Goal: Task Accomplishment & Management: Use online tool/utility

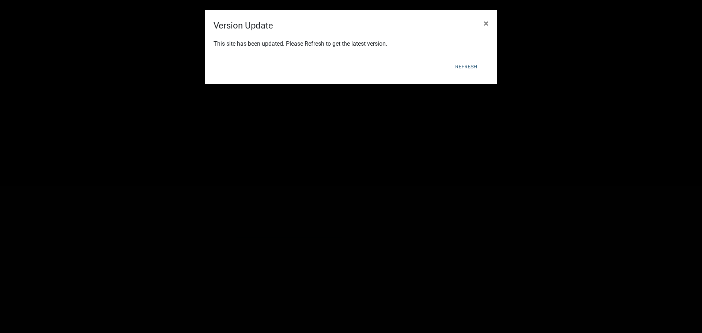
scroll to position [316, 0]
click at [464, 56] on div "This site has been updated. Please Refresh to get the latest version." at bounding box center [351, 44] width 293 height 25
click at [465, 65] on button "Refresh" at bounding box center [466, 66] width 34 height 13
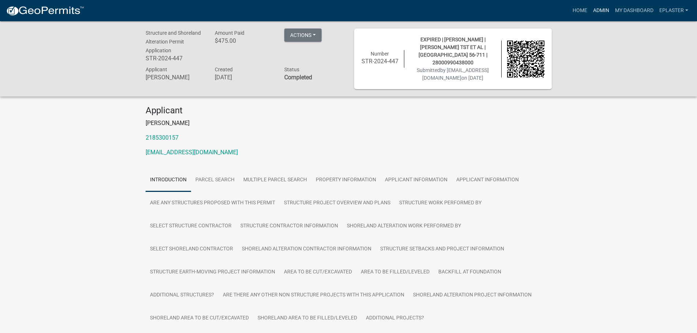
click at [600, 4] on link "Admin" at bounding box center [601, 11] width 22 height 14
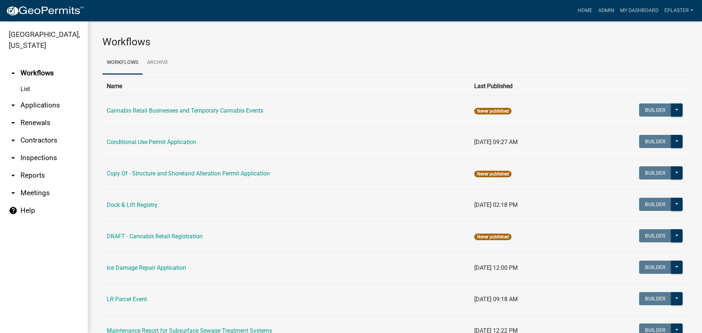
click at [46, 105] on link "arrow_drop_down Applications" at bounding box center [44, 106] width 88 height 18
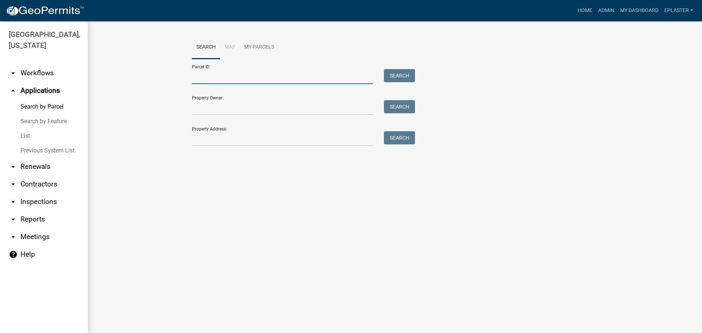
click at [246, 78] on input "Parcel ID:" at bounding box center [282, 76] width 181 height 15
paste input "17000992073000"
type input "17000992073000"
click at [403, 77] on button "Search" at bounding box center [399, 75] width 31 height 13
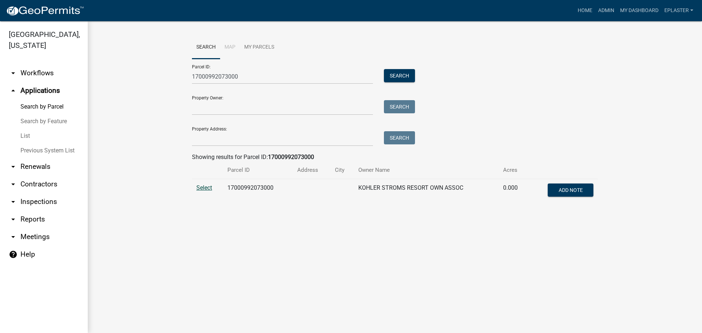
click at [205, 187] on span "Select" at bounding box center [204, 187] width 16 height 7
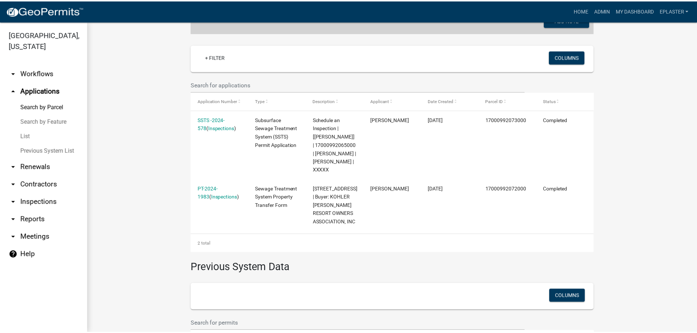
scroll to position [174, 0]
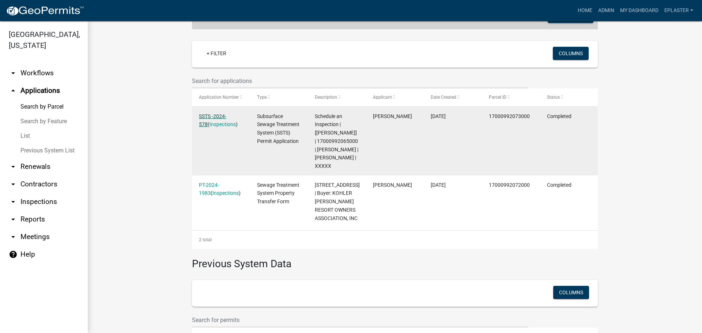
click at [208, 117] on link "SSTS -2024-578" at bounding box center [212, 120] width 27 height 14
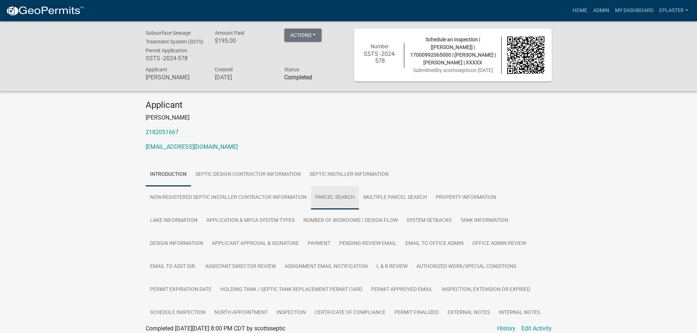
click at [336, 210] on link "Parcel search" at bounding box center [335, 197] width 48 height 23
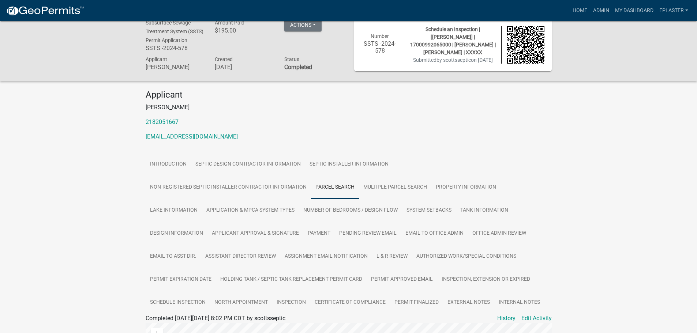
scroll to position [8, 0]
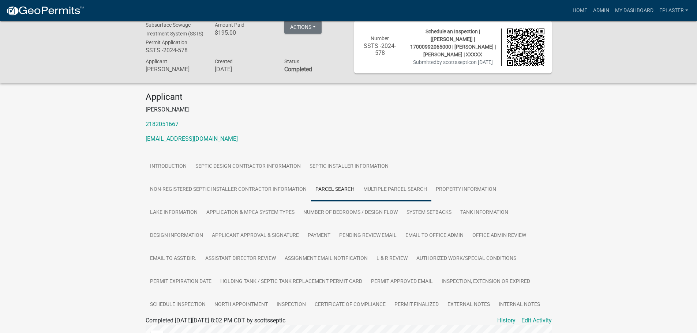
click at [403, 194] on link "Multiple Parcel Search" at bounding box center [395, 189] width 72 height 23
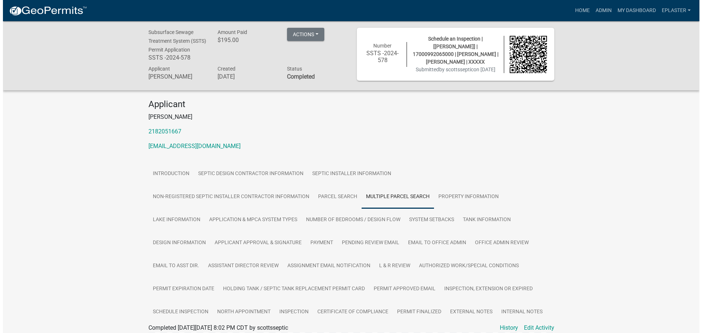
scroll to position [0, 0]
click at [592, 6] on link "Admin" at bounding box center [601, 11] width 22 height 14
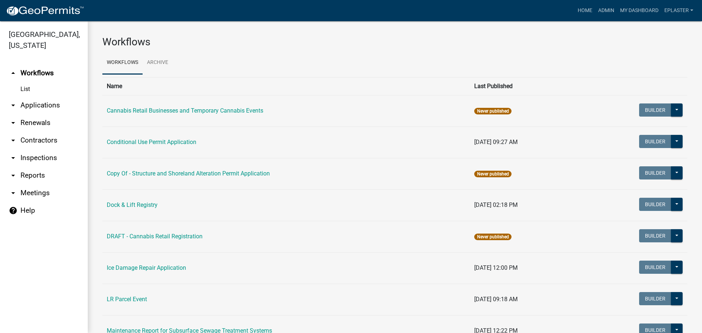
click at [57, 110] on link "arrow_drop_down Applications" at bounding box center [44, 106] width 88 height 18
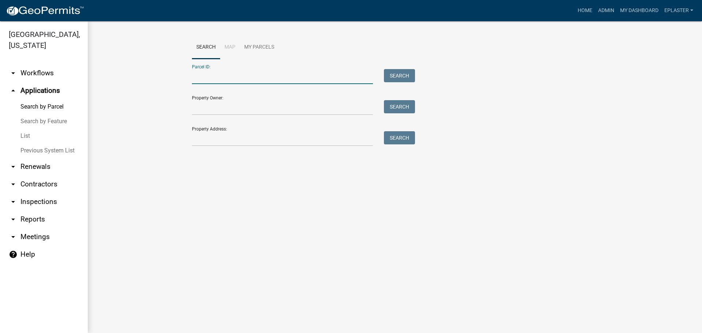
click at [229, 72] on input "Parcel ID:" at bounding box center [282, 76] width 181 height 15
paste input "17000992065000"
click at [401, 77] on button "Search" at bounding box center [399, 75] width 31 height 13
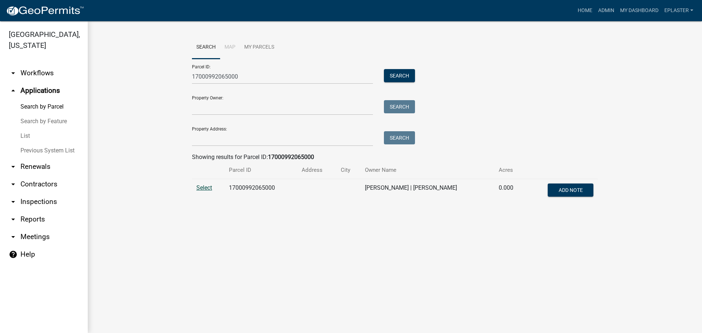
click at [200, 187] on span "Select" at bounding box center [204, 187] width 16 height 7
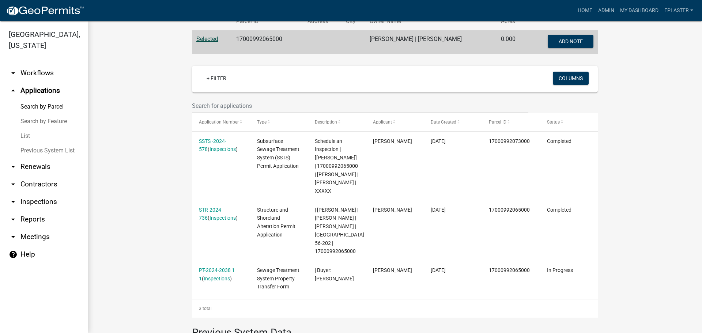
scroll to position [14, 0]
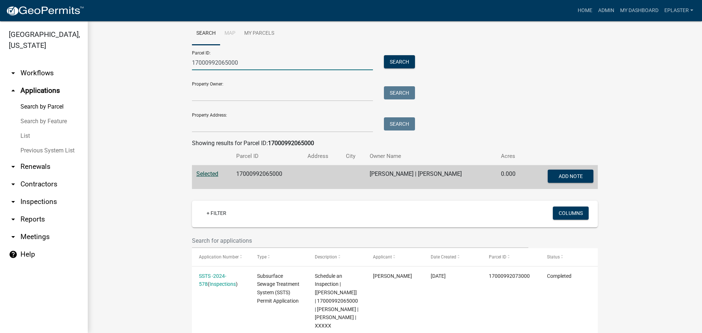
click at [251, 64] on input "17000992065000" at bounding box center [282, 62] width 181 height 15
paste input "4"
click at [387, 64] on button "Search" at bounding box center [399, 61] width 31 height 13
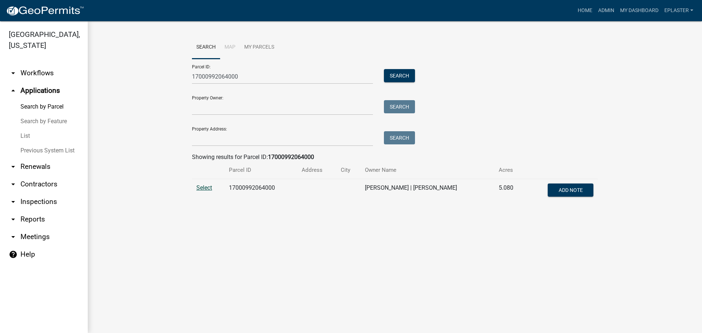
click at [204, 185] on span "Select" at bounding box center [204, 187] width 16 height 7
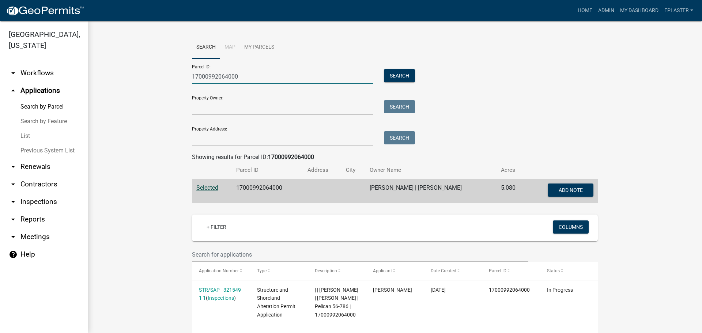
click at [226, 79] on input "17000992064000" at bounding box center [282, 76] width 181 height 15
paste input "6"
type input "17000992066000"
click at [398, 79] on button "Search" at bounding box center [399, 75] width 31 height 13
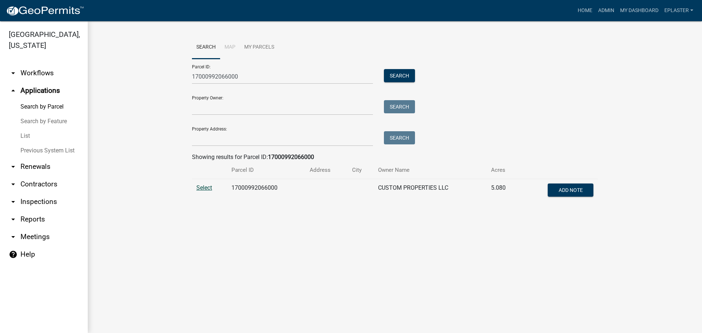
click at [208, 186] on span "Select" at bounding box center [204, 187] width 16 height 7
